Goal: Task Accomplishment & Management: Complete application form

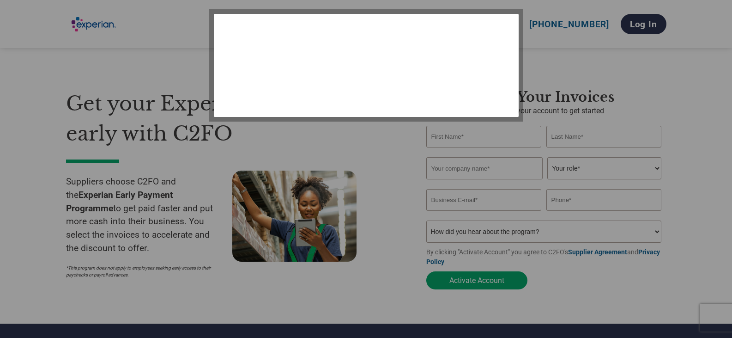
select select "en-[GEOGRAPHIC_DATA]"
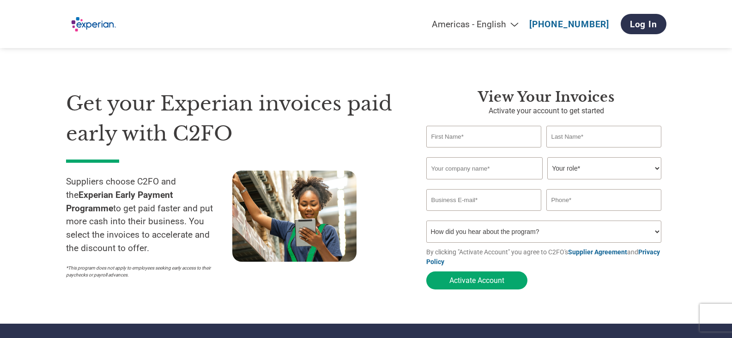
click at [468, 136] on input "text" at bounding box center [484, 137] width 116 height 22
type input "[PERSON_NAME]"
click at [587, 133] on input "text" at bounding box center [605, 137] width 116 height 22
type input "Hayward"
click at [485, 171] on input "text" at bounding box center [484, 168] width 116 height 22
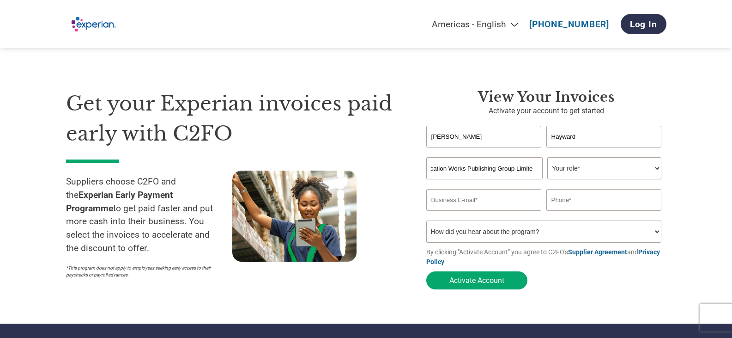
scroll to position [0, 30]
type input "Communication Works Publishing Group Limited"
click at [583, 170] on select "Your role* CFO Controller Credit Manager Finance Director Treasurer CEO Preside…" at bounding box center [604, 168] width 114 height 22
select select "ACCOUNTING"
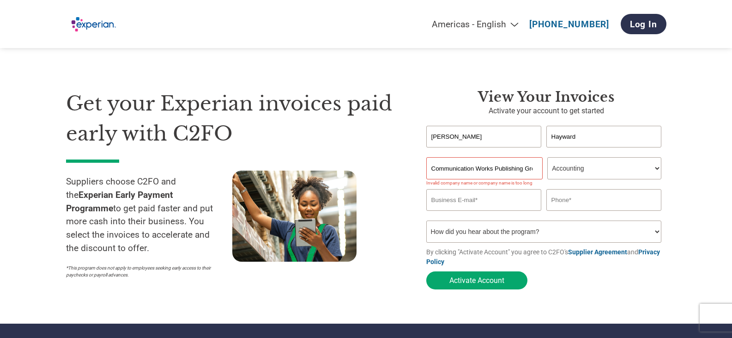
click at [547, 158] on select "Your role* CFO Controller Credit Manager Finance Director Treasurer CEO Preside…" at bounding box center [604, 168] width 114 height 22
click at [534, 173] on input "Communication Works Publishing Group Limited" at bounding box center [484, 168] width 116 height 22
click at [538, 169] on input "Communication Works Publishing Group Limited" at bounding box center [484, 168] width 116 height 22
drag, startPoint x: 529, startPoint y: 168, endPoint x: 414, endPoint y: 167, distance: 114.6
click at [414, 167] on div "View your invoices Activate your account to get started [PERSON_NAME] Invalid f…" at bounding box center [540, 191] width 254 height 205
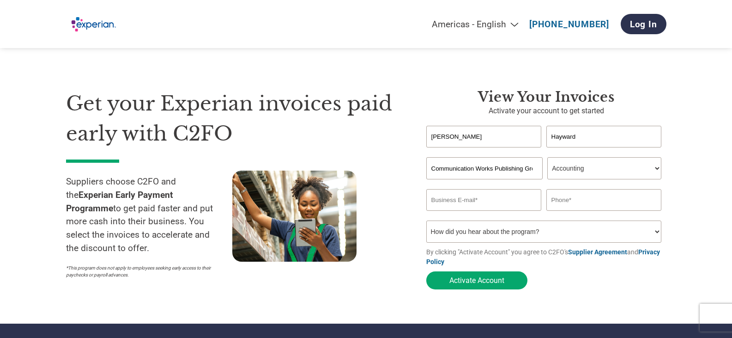
type input "roup Limited"
drag, startPoint x: 497, startPoint y: 176, endPoint x: 433, endPoint y: 170, distance: 64.0
click at [417, 170] on div "View your invoices Activate your account to get started [PERSON_NAME] Invalid f…" at bounding box center [540, 191] width 254 height 205
type input "CWPG Ltd"
click at [490, 210] on input "email" at bounding box center [484, 200] width 116 height 22
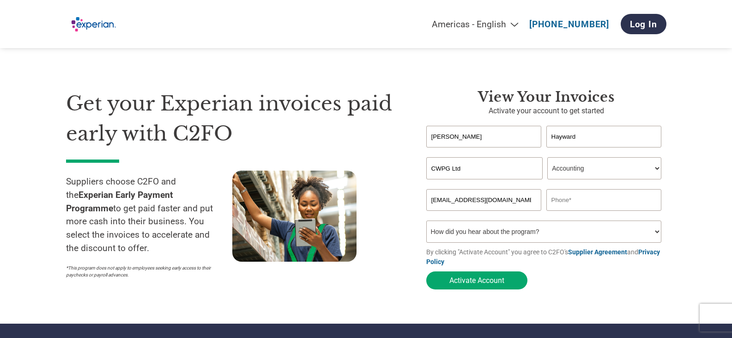
type input "[EMAIL_ADDRESS][DOMAIN_NAME]"
click at [592, 204] on input "text" at bounding box center [605, 200] width 116 height 22
type input "[PHONE_NUMBER]"
click at [597, 237] on select "How did you hear about the program? Received a letter Email Social Media Online…" at bounding box center [544, 231] width 236 height 22
select select "Email"
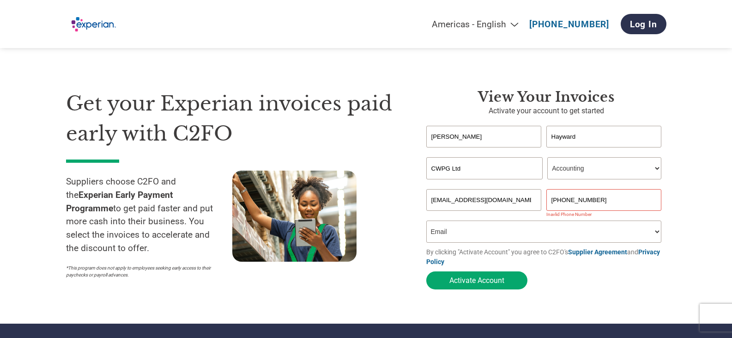
click at [426, 223] on select "How did you hear about the program? Received a letter Email Social Media Online…" at bounding box center [544, 231] width 236 height 22
click at [492, 285] on button "Activate Account" at bounding box center [476, 280] width 101 height 18
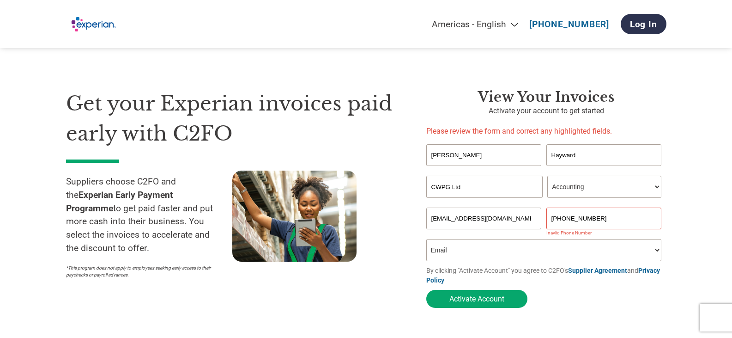
click at [564, 220] on input "[PHONE_NUMBER]" at bounding box center [605, 218] width 116 height 22
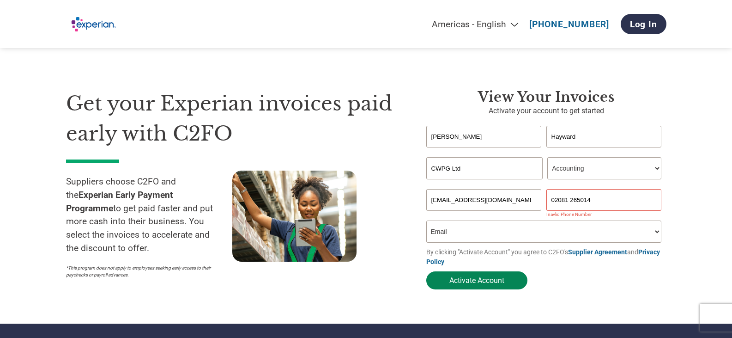
click at [484, 284] on button "Activate Account" at bounding box center [476, 280] width 101 height 18
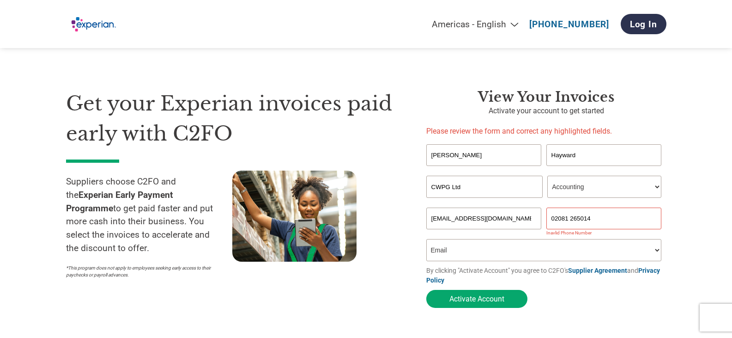
drag, startPoint x: 596, startPoint y: 218, endPoint x: 589, endPoint y: 219, distance: 7.4
click at [594, 218] on input "02081 265014" at bounding box center [605, 218] width 116 height 22
click at [554, 220] on input "02081 265014" at bounding box center [605, 218] width 116 height 22
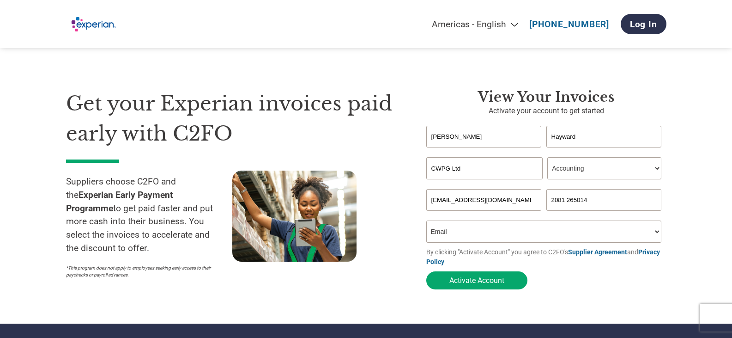
click at [426, 271] on button "Activate Account" at bounding box center [476, 280] width 101 height 18
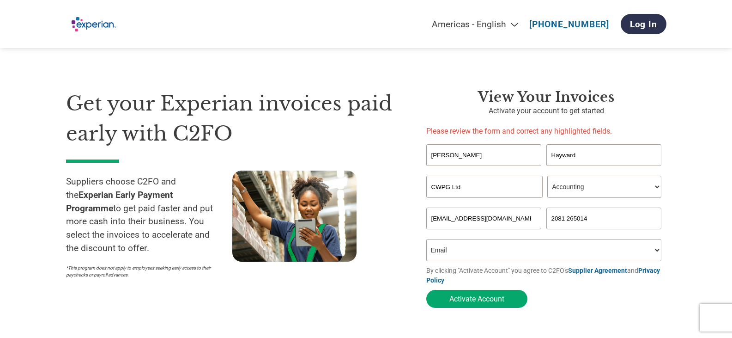
click at [567, 217] on input "2081 265014" at bounding box center [605, 218] width 116 height 22
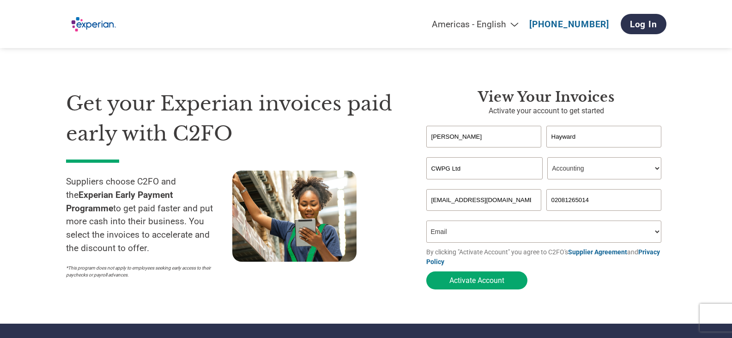
type input "02081265014"
click at [426, 271] on button "Activate Account" at bounding box center [476, 280] width 101 height 18
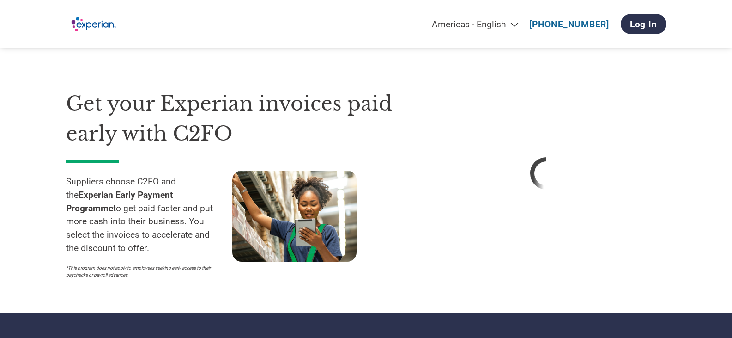
select select "en-[GEOGRAPHIC_DATA]"
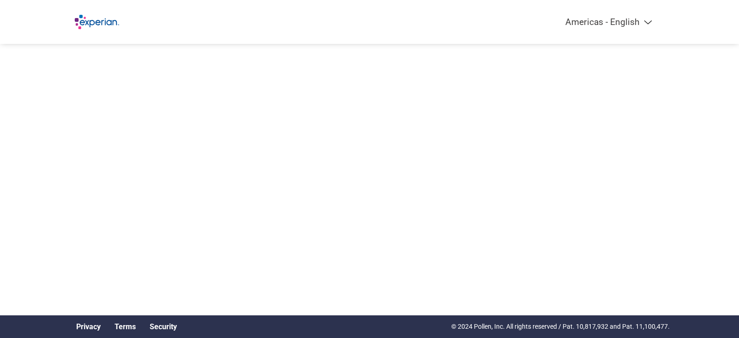
select select "en-[GEOGRAPHIC_DATA]"
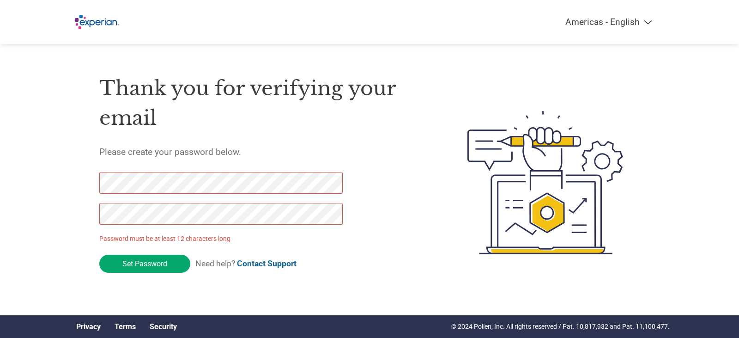
drag, startPoint x: 156, startPoint y: 263, endPoint x: 67, endPoint y: 184, distance: 118.8
click at [62, 185] on div "Americas - English Américas - Español Américas - Português Amériques - Français…" at bounding box center [369, 145] width 739 height 291
click at [77, 213] on div "Thank you for verifying your email Please create your password below. Password …" at bounding box center [369, 182] width 601 height 245
click input "Set Password" at bounding box center [144, 264] width 91 height 18
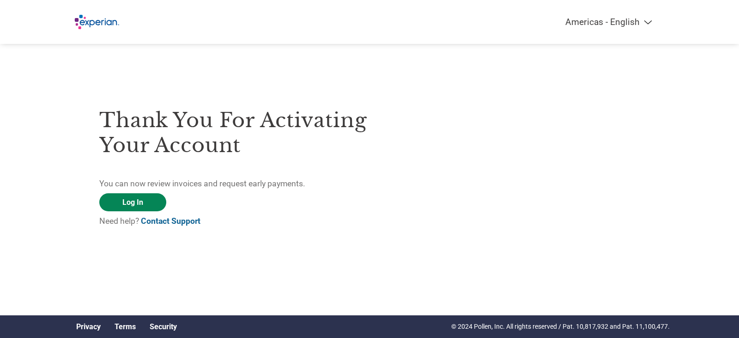
click at [150, 203] on link "Log In" at bounding box center [132, 202] width 67 height 18
